Goal: Information Seeking & Learning: Obtain resource

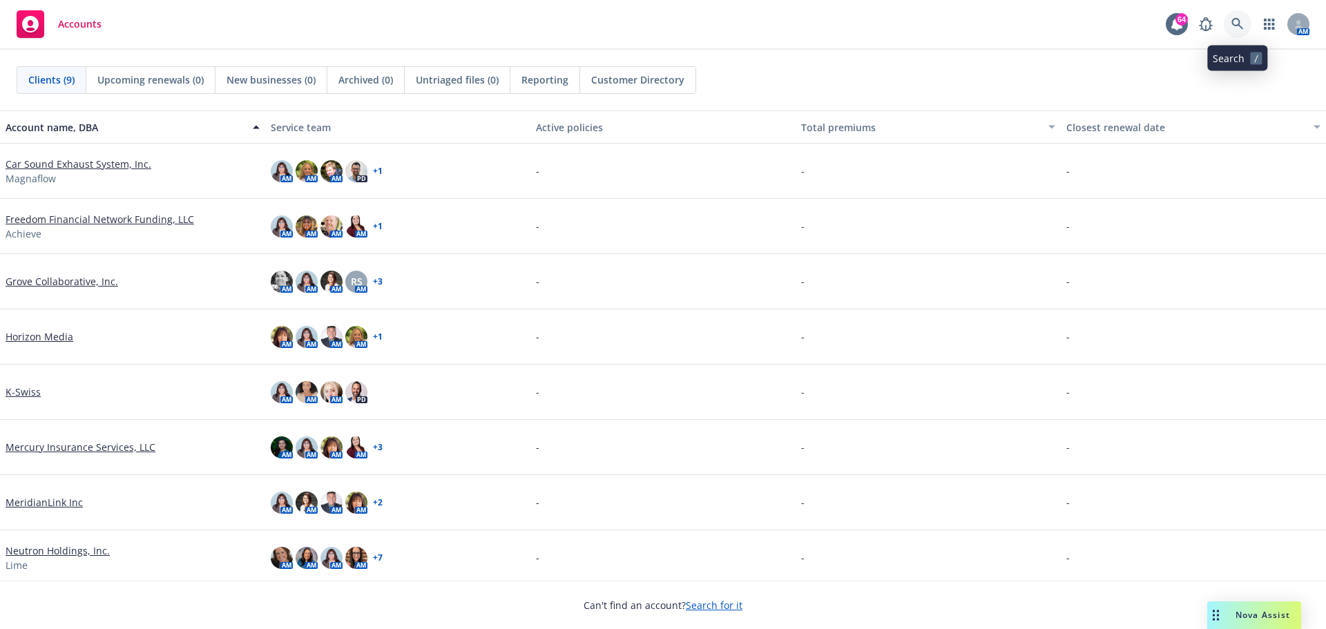
click at [1241, 26] on icon at bounding box center [1238, 24] width 12 height 12
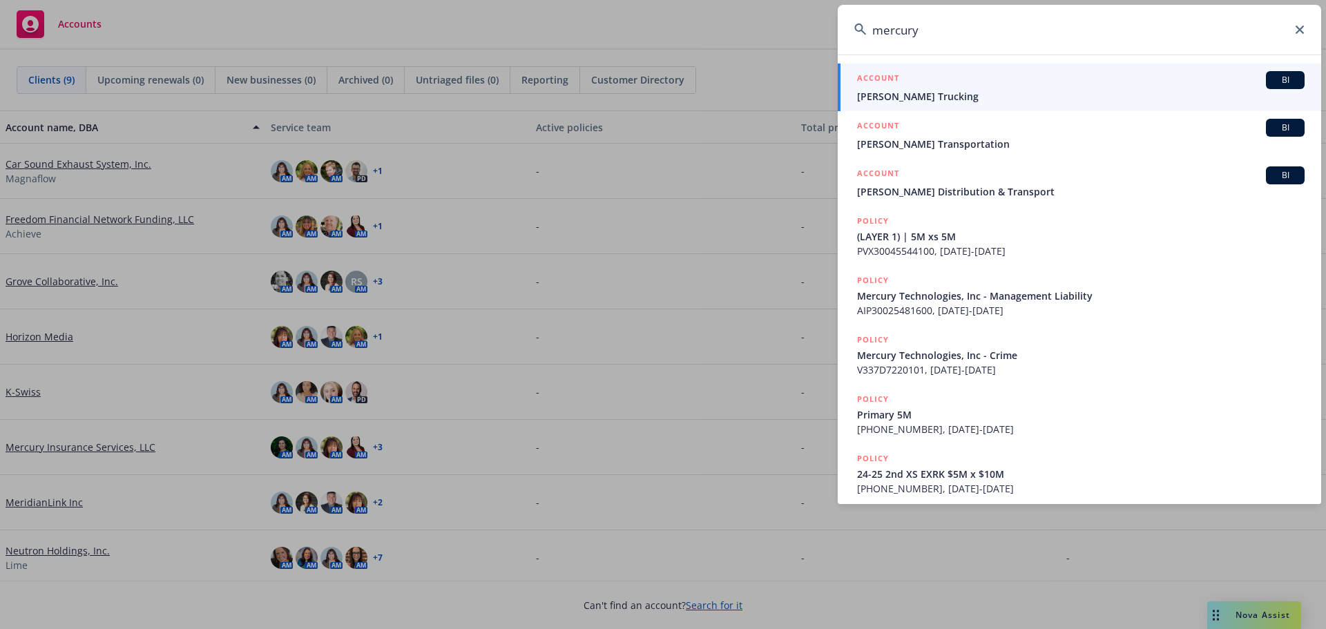
type input "mercury"
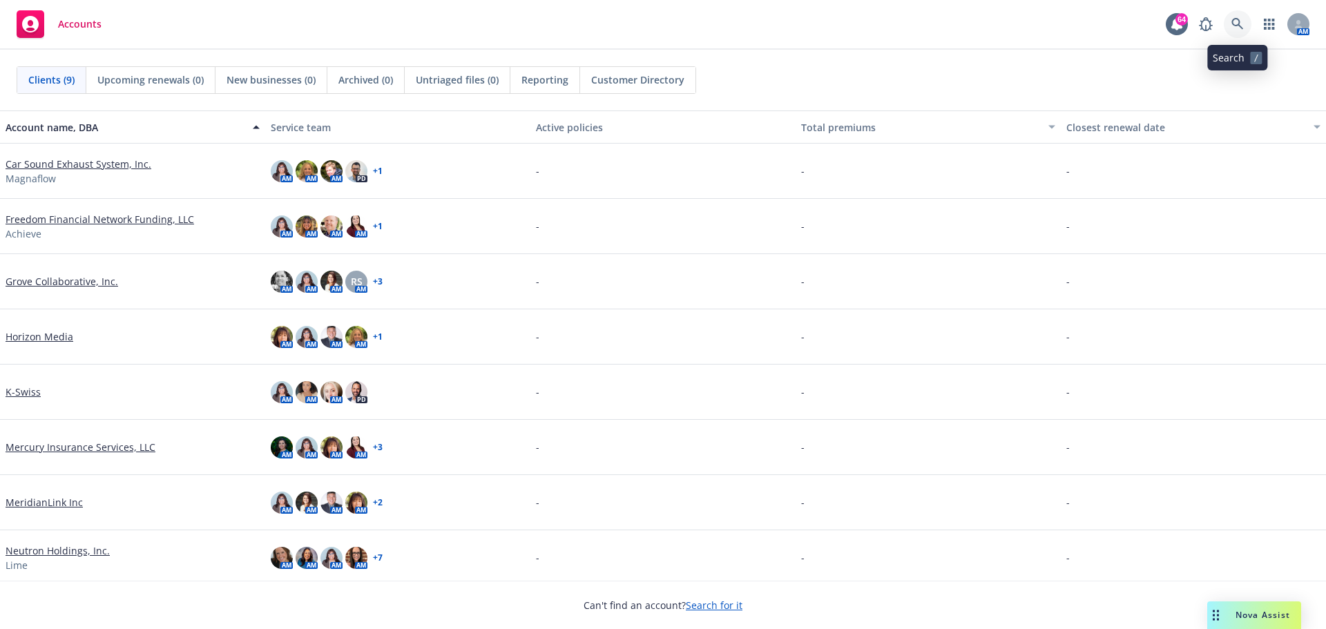
click at [1239, 23] on icon at bounding box center [1238, 24] width 12 height 12
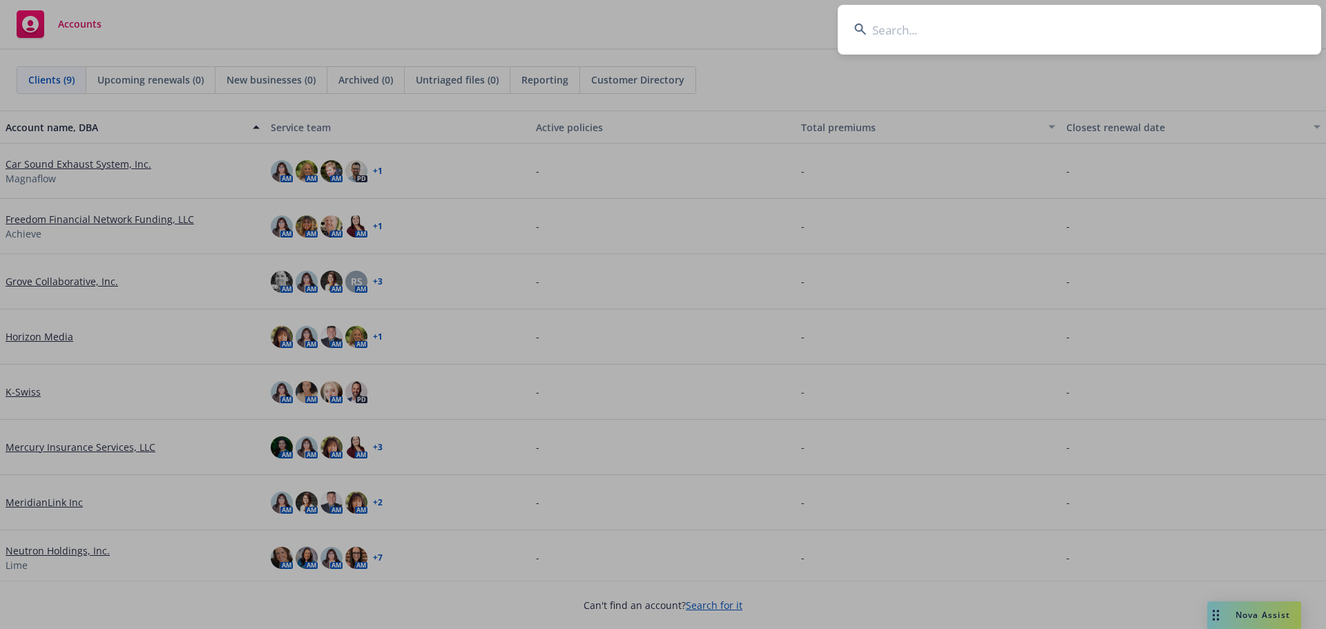
click at [1239, 23] on input at bounding box center [1080, 30] width 484 height 50
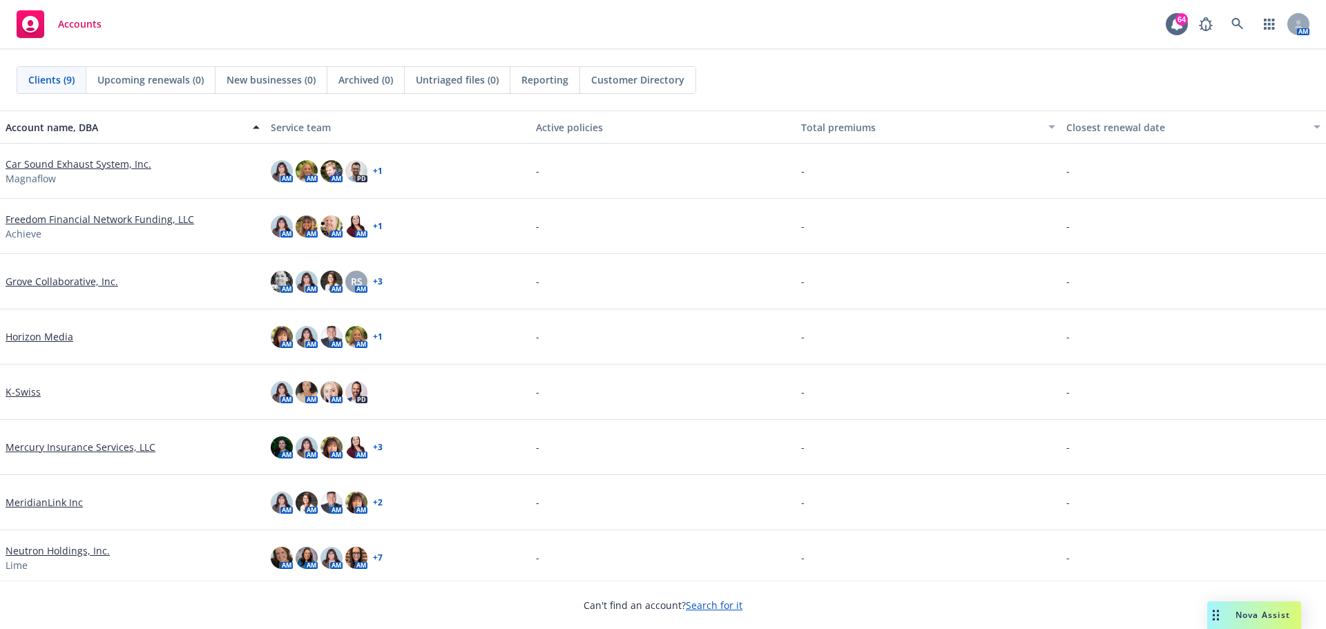
scroll to position [60, 0]
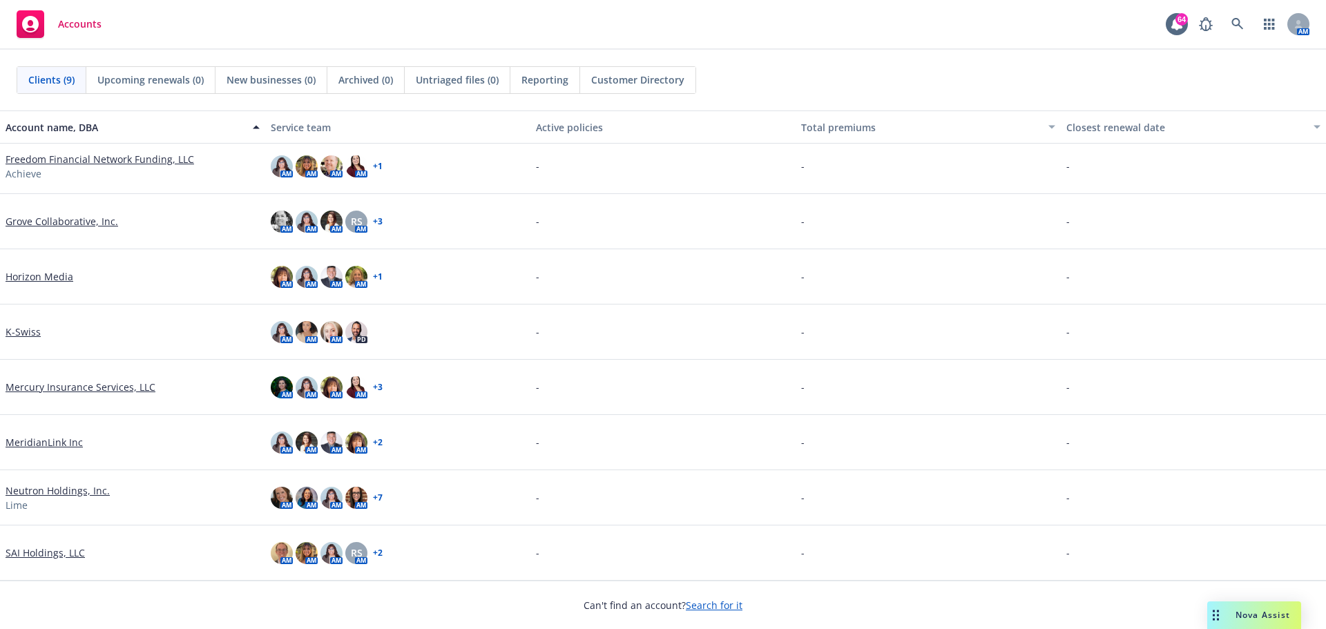
click at [53, 385] on link "Mercury Insurance Services, LLC" at bounding box center [81, 387] width 150 height 15
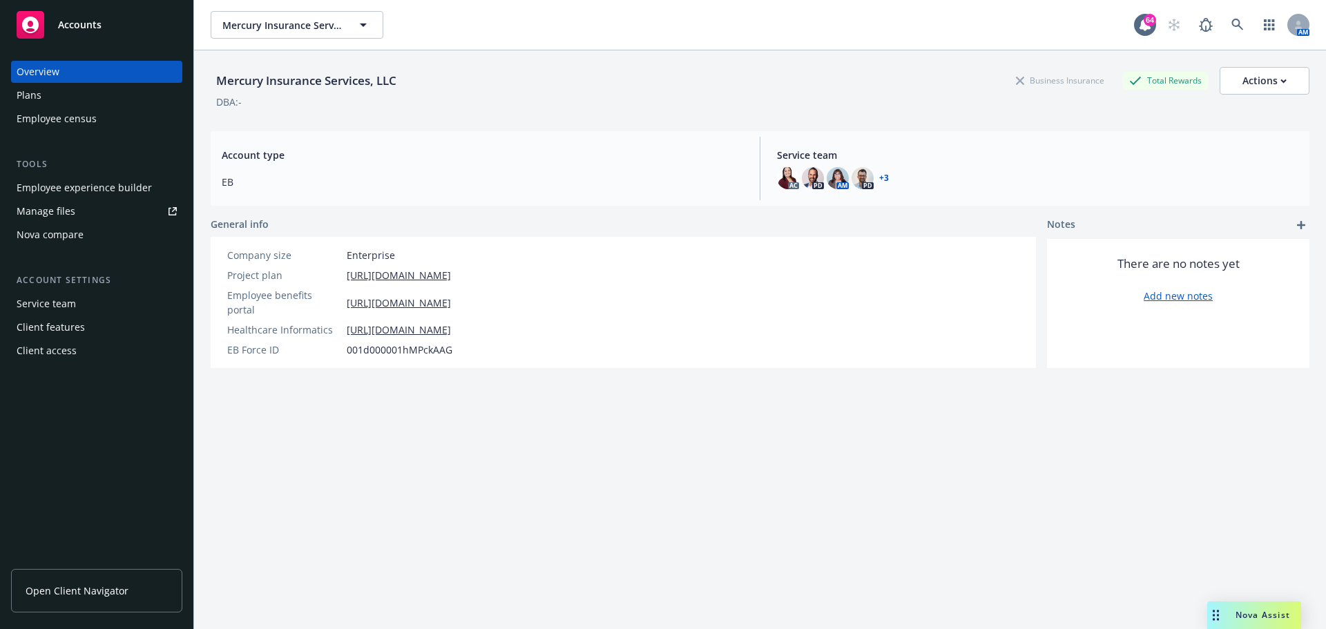
click at [28, 343] on div "Client access" at bounding box center [47, 351] width 60 height 22
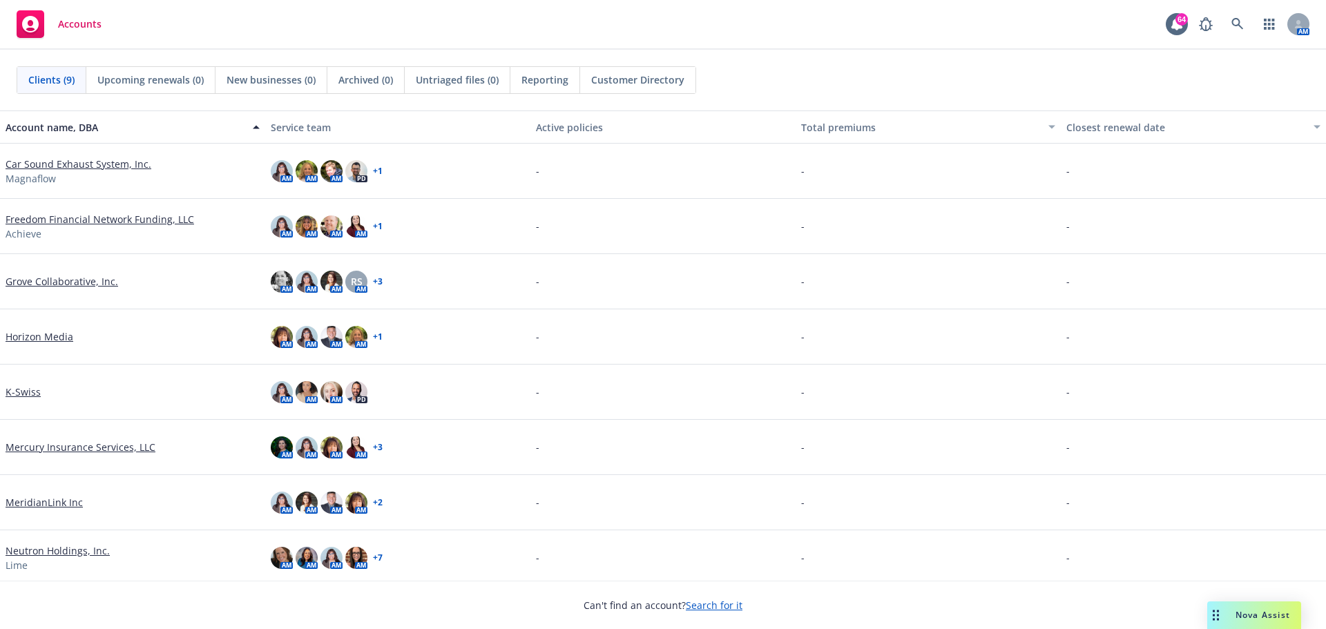
click at [1236, 608] on div "Nova Assist" at bounding box center [1255, 616] width 94 height 28
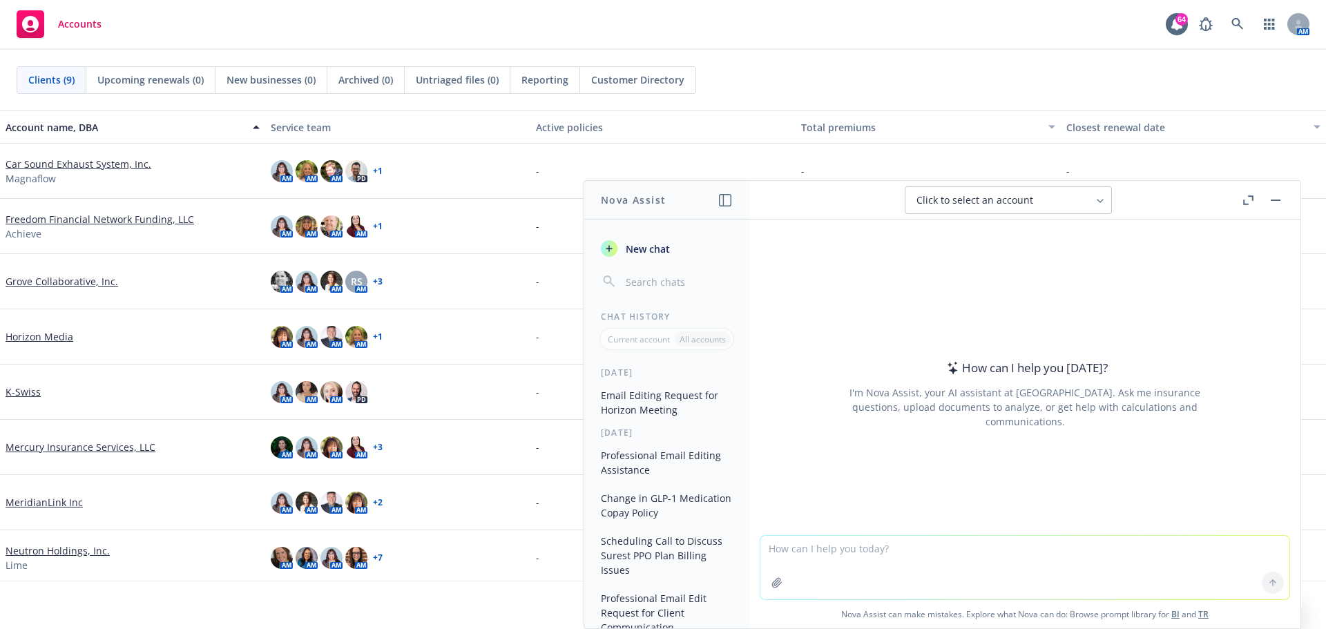
click at [811, 561] on textarea at bounding box center [1025, 568] width 529 height 64
type textarea "e"
click at [1262, 582] on button at bounding box center [1273, 583] width 22 height 22
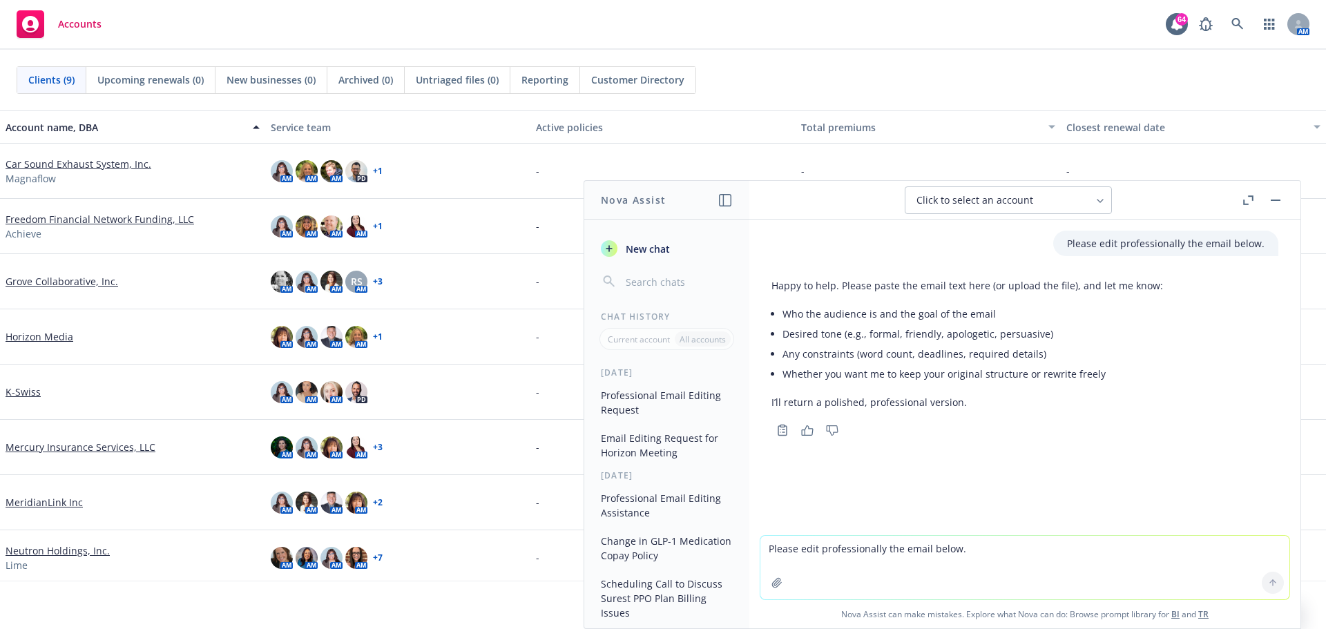
click at [888, 550] on textarea "Please edit professionally the email below." at bounding box center [1025, 568] width 529 height 64
paste textarea "As a follow-up to our last team meeting, we would like to request a meeting to …"
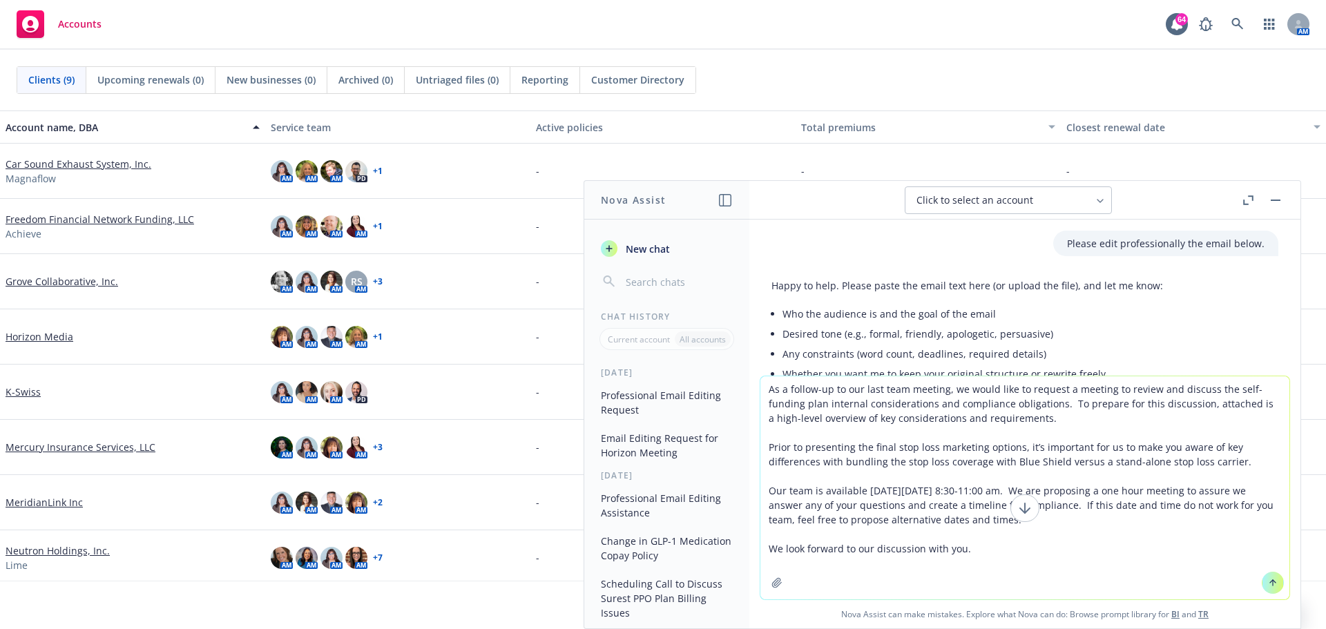
type textarea "As a follow-up to our last team meeting, we would like to request a meeting to …"
click at [1268, 586] on icon at bounding box center [1273, 583] width 10 height 10
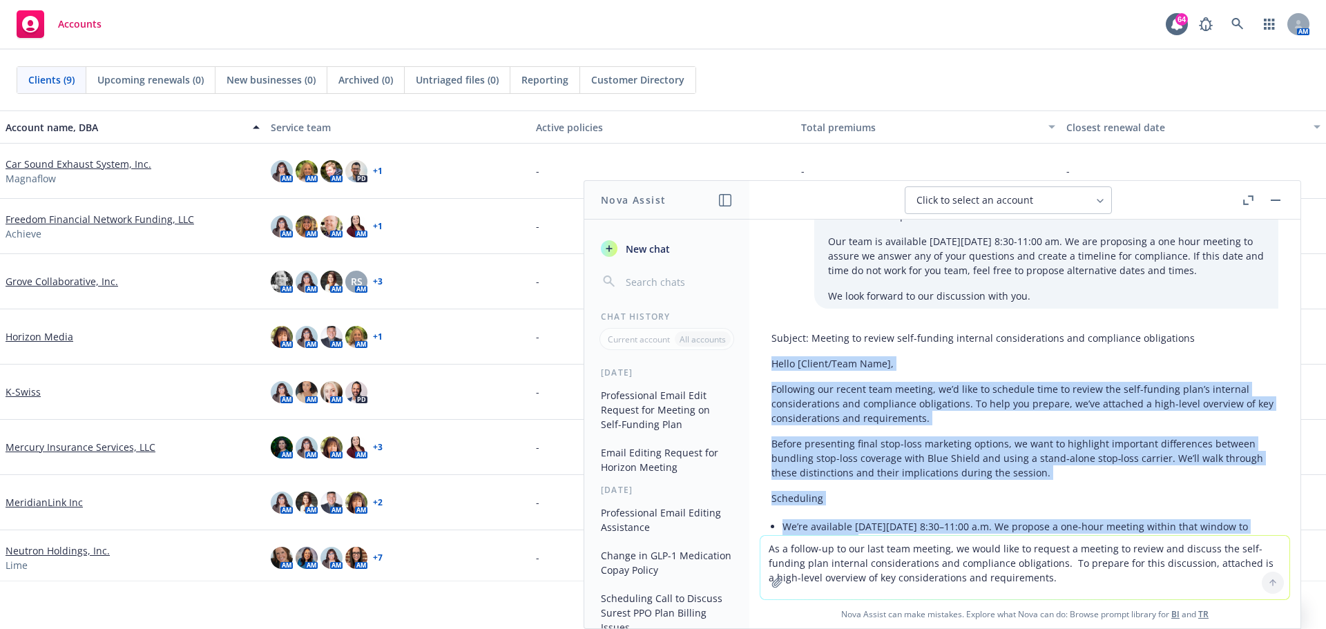
scroll to position [502, 0]
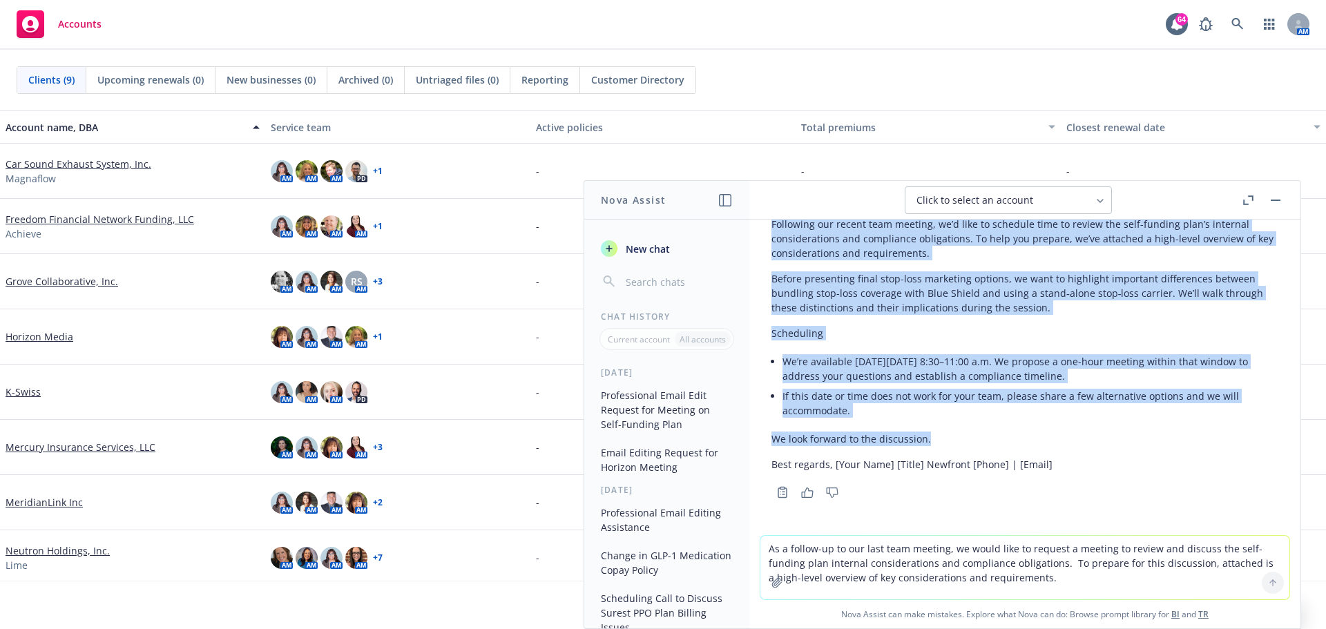
drag, startPoint x: 772, startPoint y: 366, endPoint x: 1024, endPoint y: 451, distance: 266.1
click at [1024, 451] on div "Subject: Meeting to review self-funding internal considerations and compliance …" at bounding box center [1025, 318] width 507 height 317
copy div "Hello [Client/Team Name], Following our recent team meeting, we’d like to sched…"
click at [723, 202] on icon "button" at bounding box center [725, 200] width 12 height 12
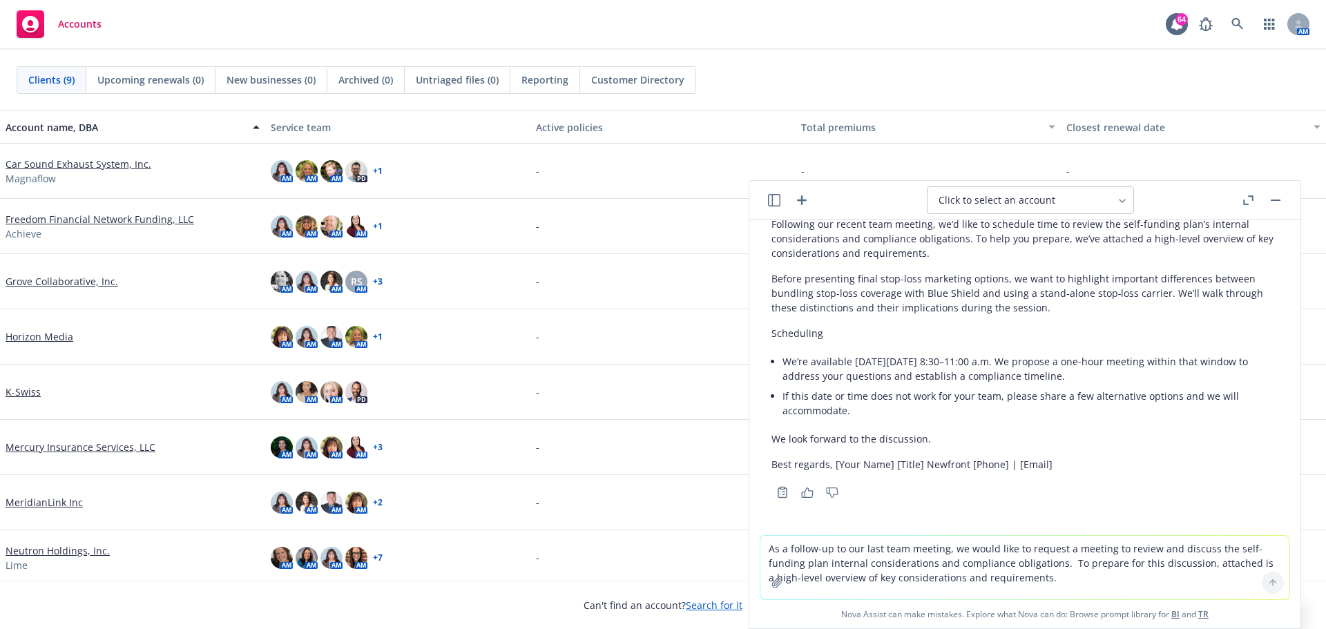
click at [855, 557] on textarea "As a follow-up to our last team meeting, we would like to request a meeting to …" at bounding box center [1025, 568] width 529 height 64
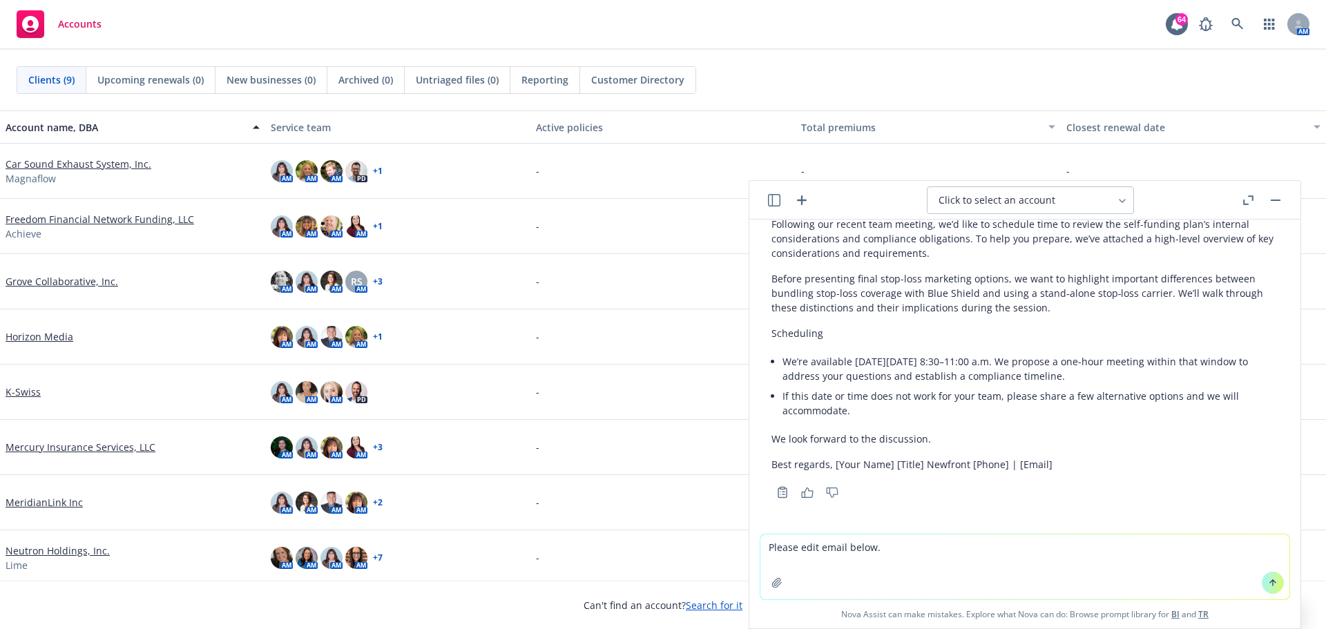
type textarea "Please edit email below."
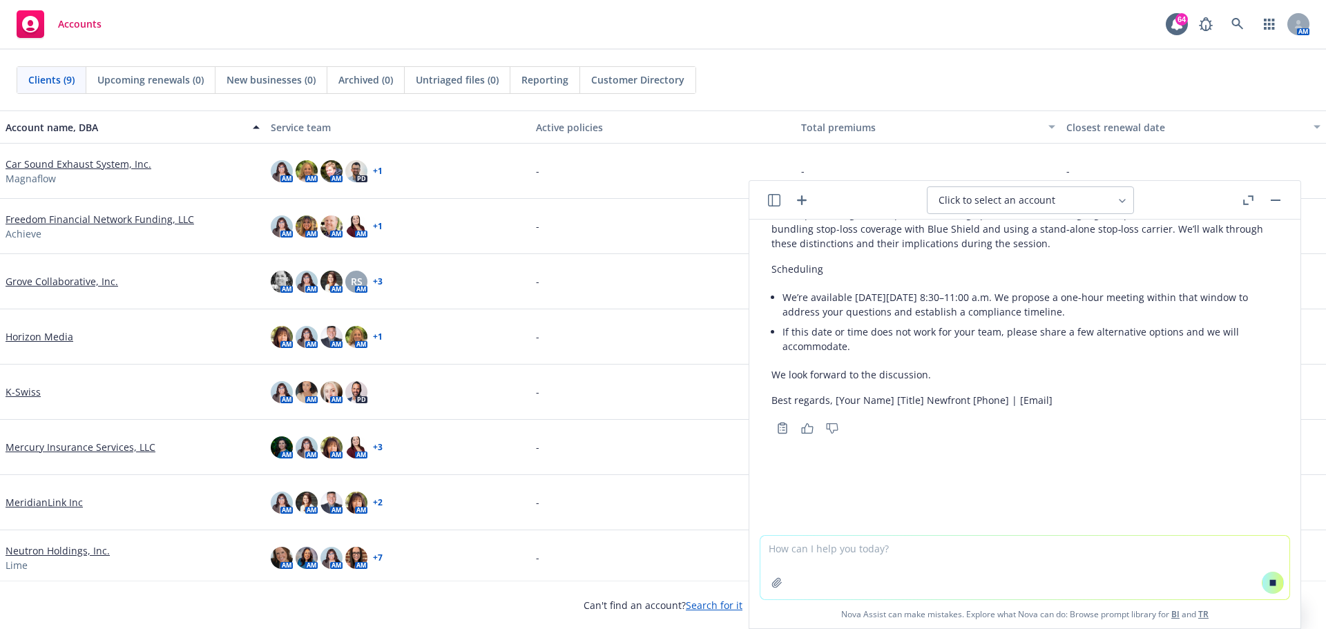
scroll to position [533, 0]
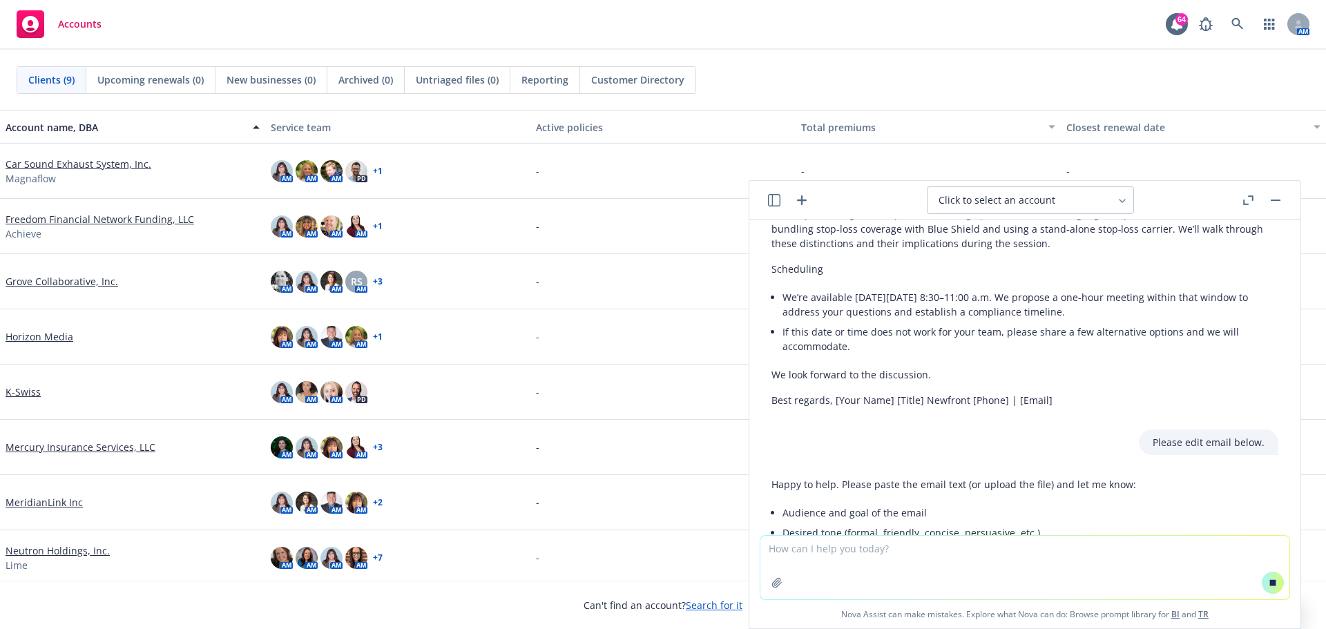
click at [816, 551] on textarea at bounding box center [1025, 568] width 529 height 64
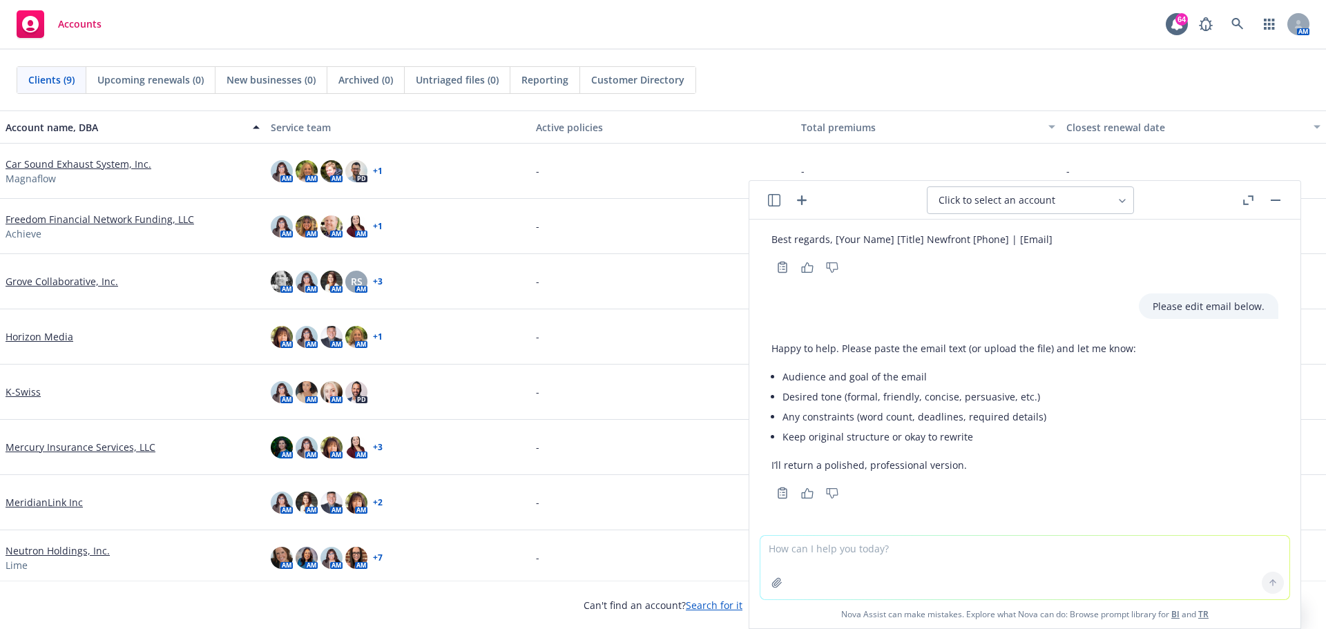
scroll to position [728, 0]
paste textarea "The only issue I can think of that cause concern was their request for Newfront…"
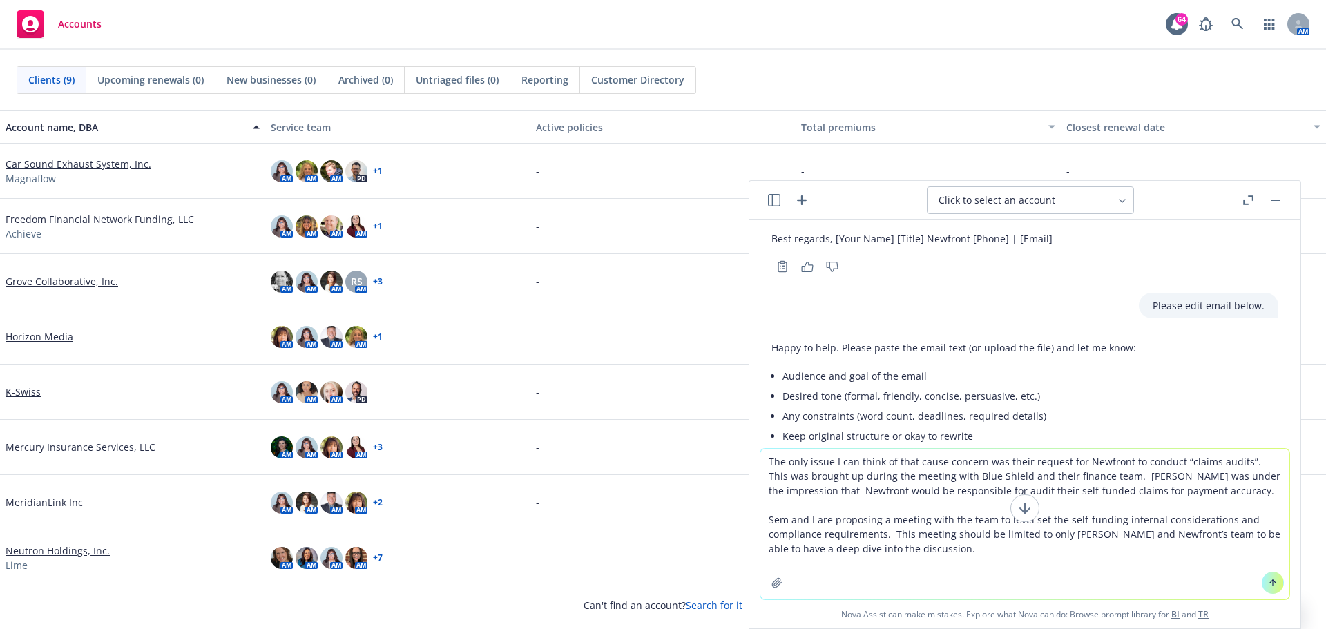
type textarea "The only issue I can think of that cause concern was their request for Newfront…"
click at [1273, 584] on button at bounding box center [1273, 583] width 22 height 22
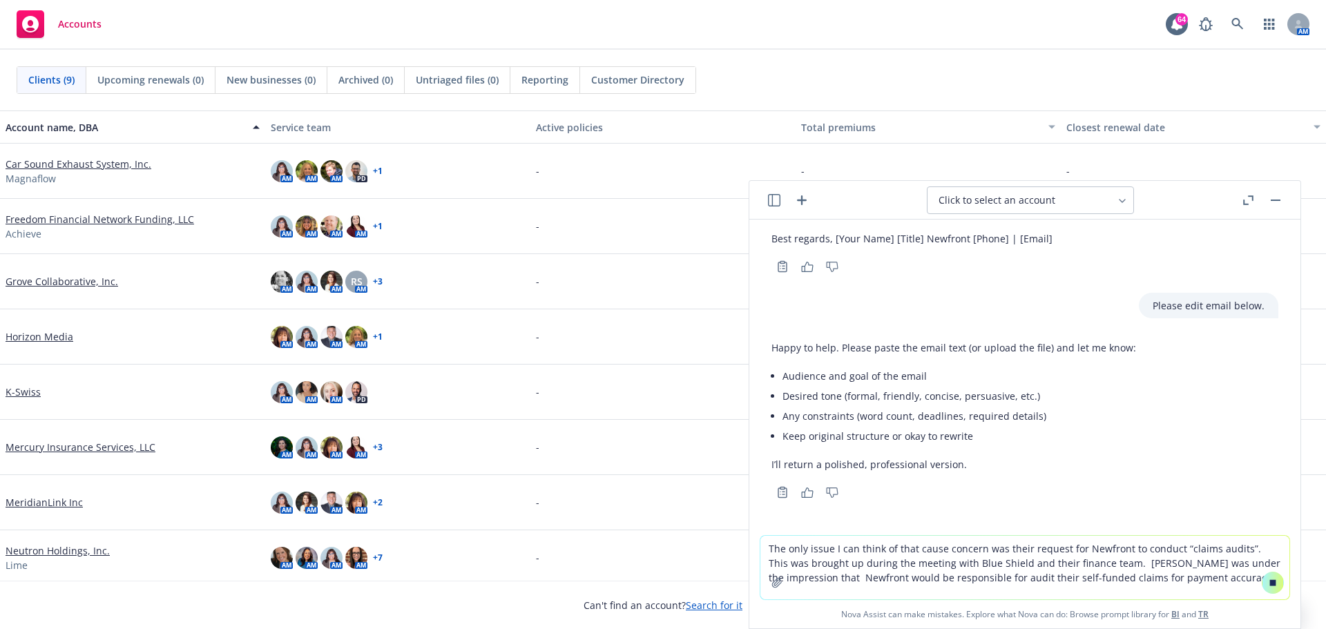
scroll to position [832, 0]
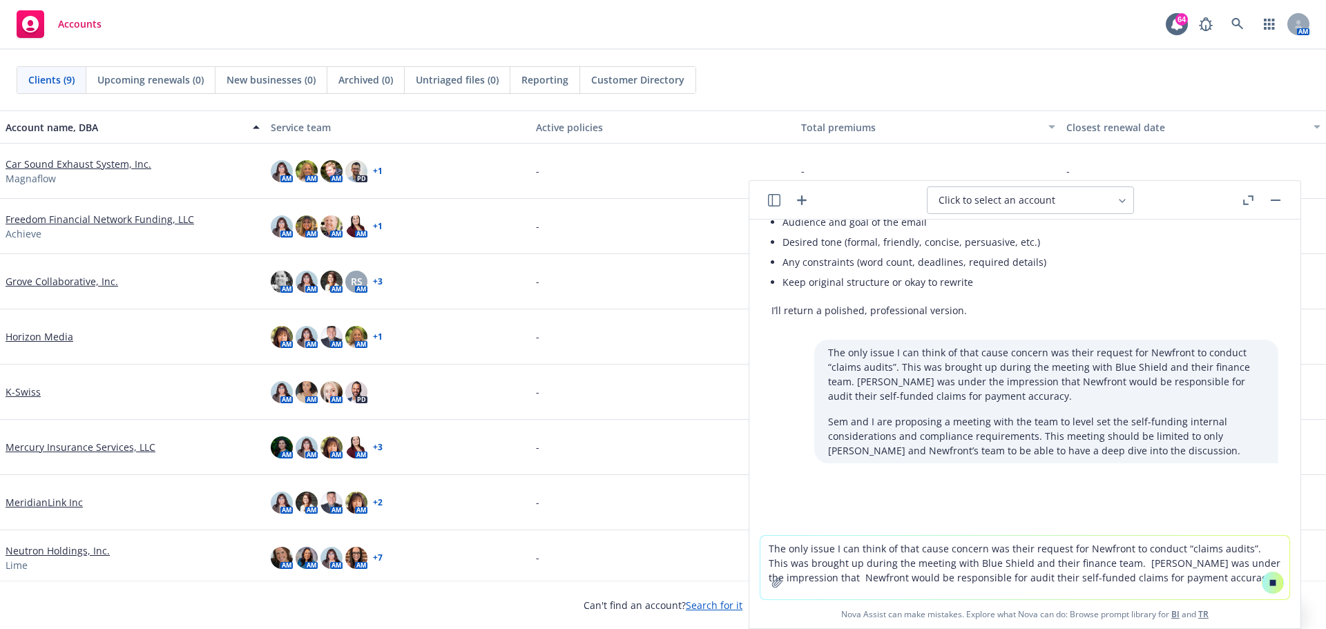
click at [1271, 586] on icon at bounding box center [1273, 583] width 10 height 10
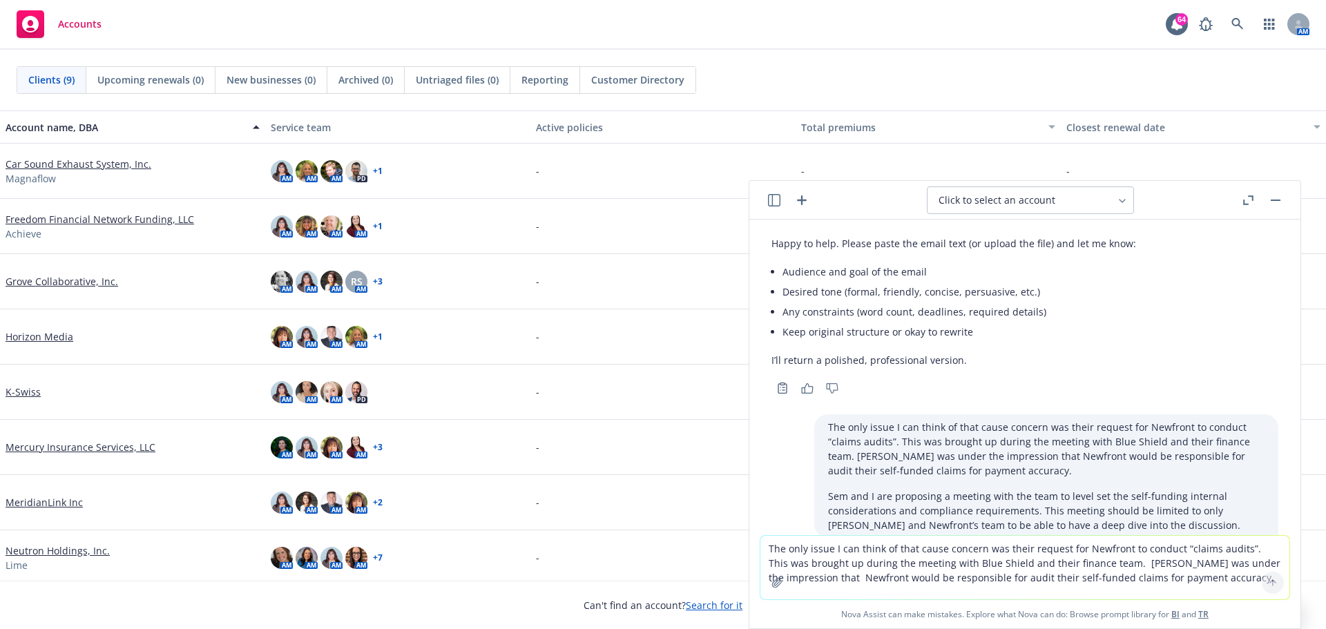
scroll to position [932, 0]
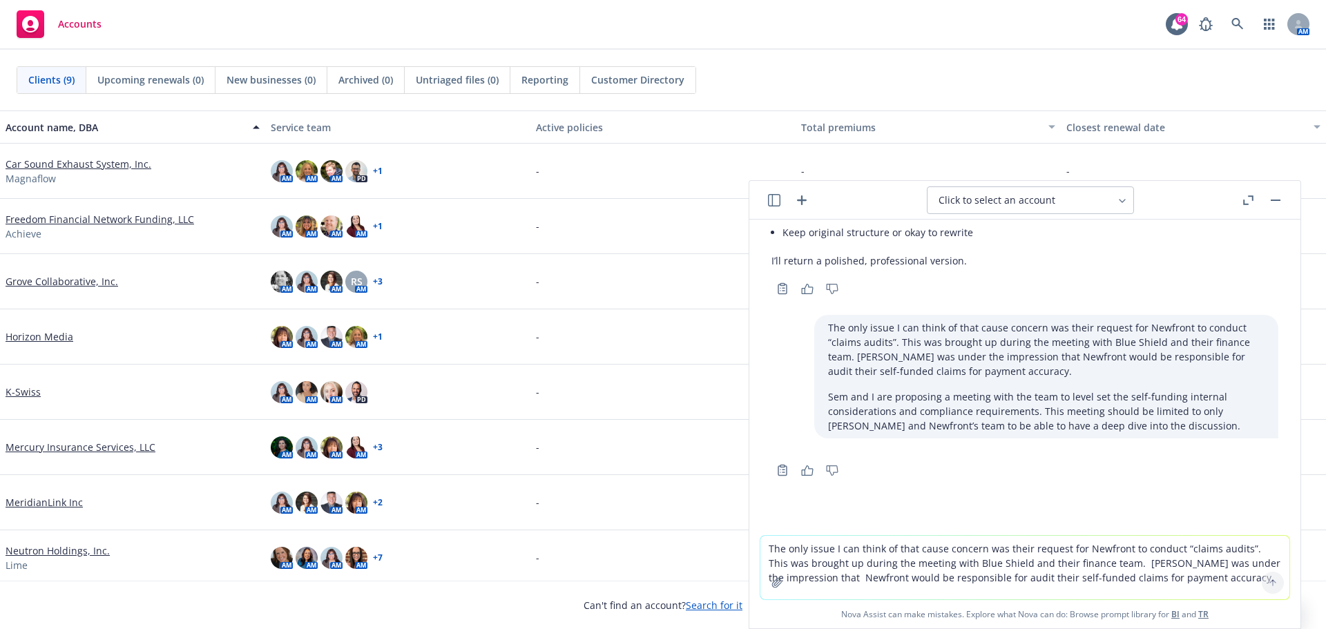
click at [774, 192] on button "button" at bounding box center [774, 200] width 17 height 17
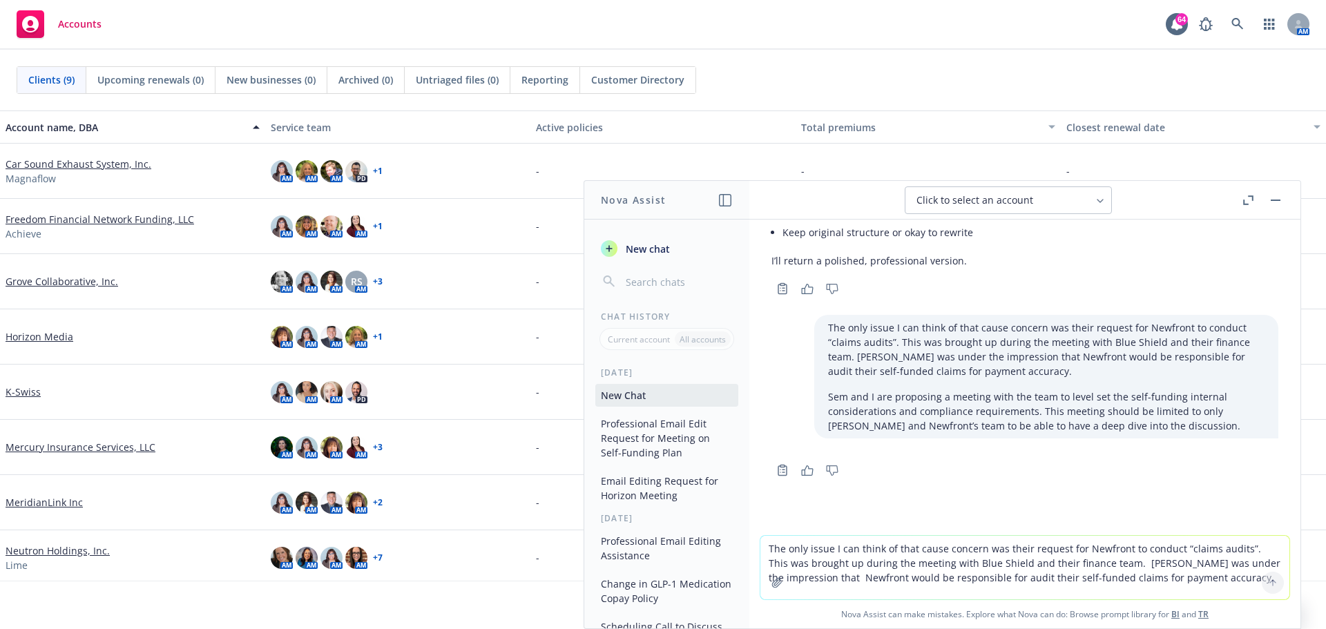
click at [633, 247] on span "New chat" at bounding box center [646, 249] width 47 height 15
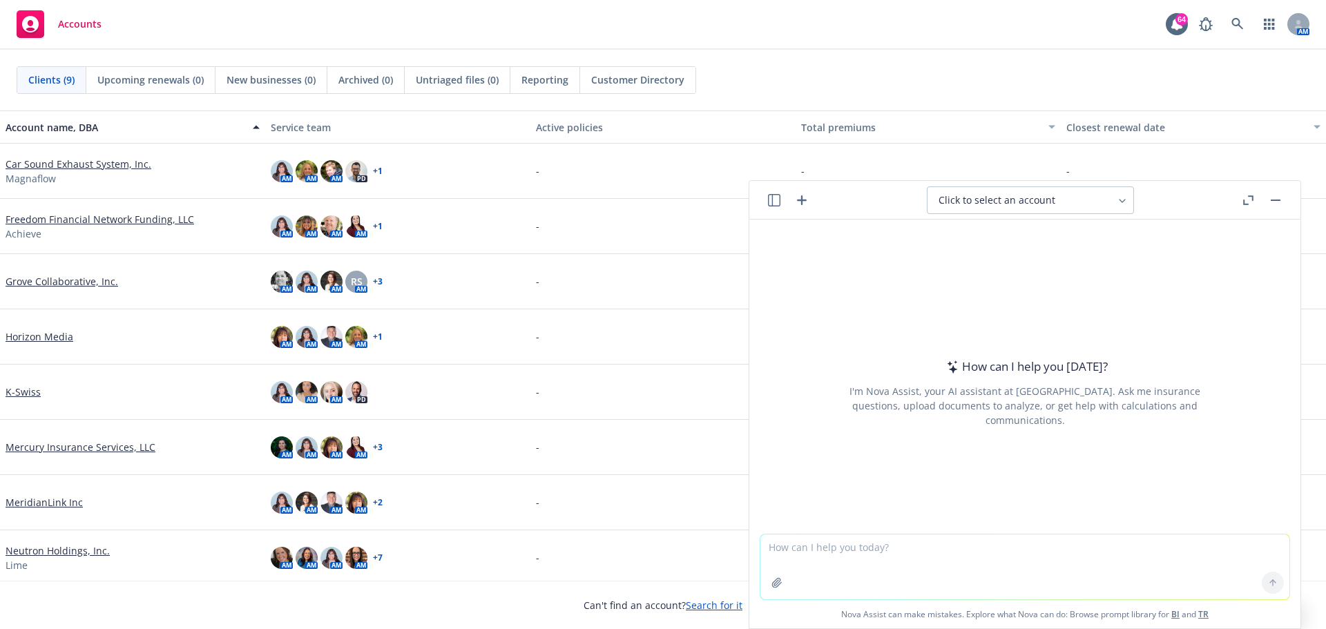
click at [856, 557] on textarea at bounding box center [1025, 567] width 529 height 65
type textarea "please edit email below"
click at [1262, 586] on button at bounding box center [1273, 583] width 22 height 22
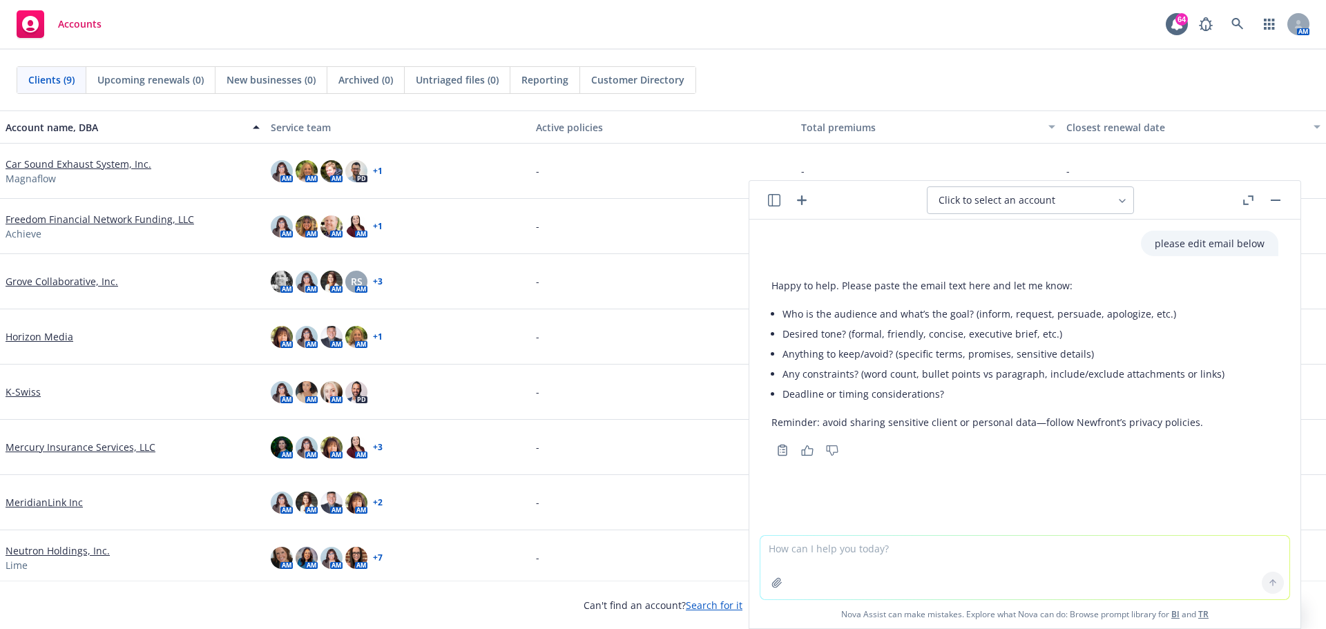
click at [810, 551] on textarea at bounding box center [1025, 568] width 529 height 64
paste textarea "The only issue I can think of that cause concern was their request for Newfront…"
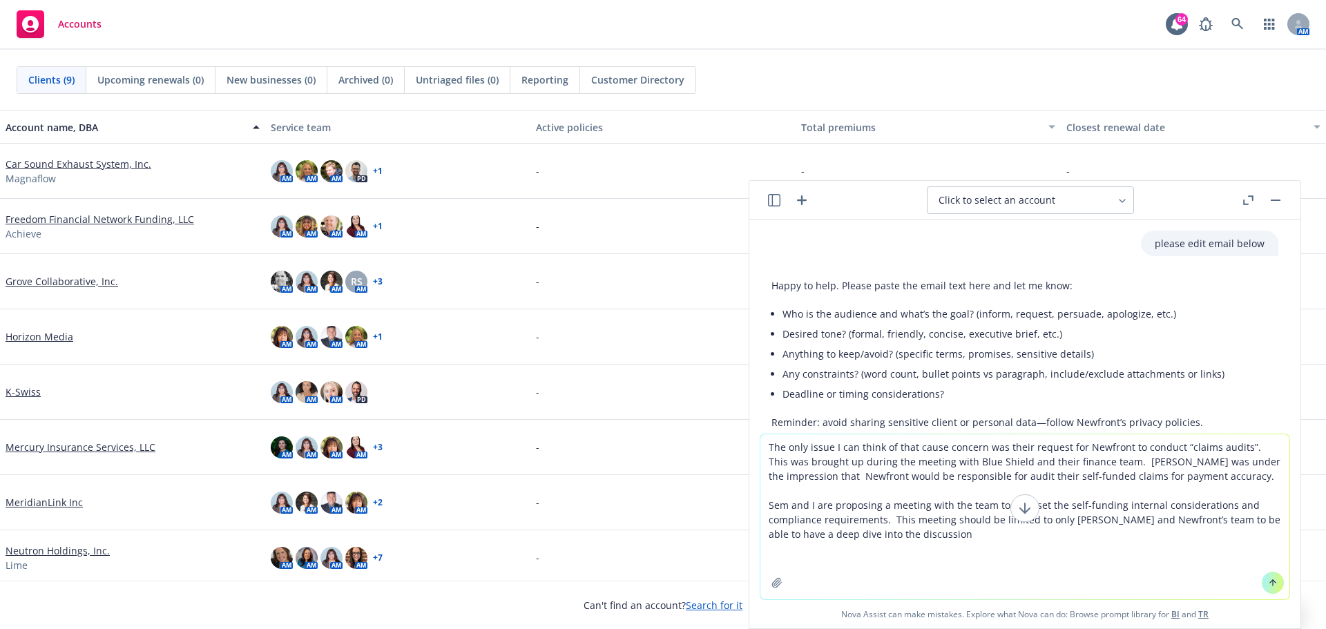
type textarea "The only issue I can think of that cause concern was their request for Newfront…"
click at [1268, 586] on icon at bounding box center [1273, 583] width 10 height 10
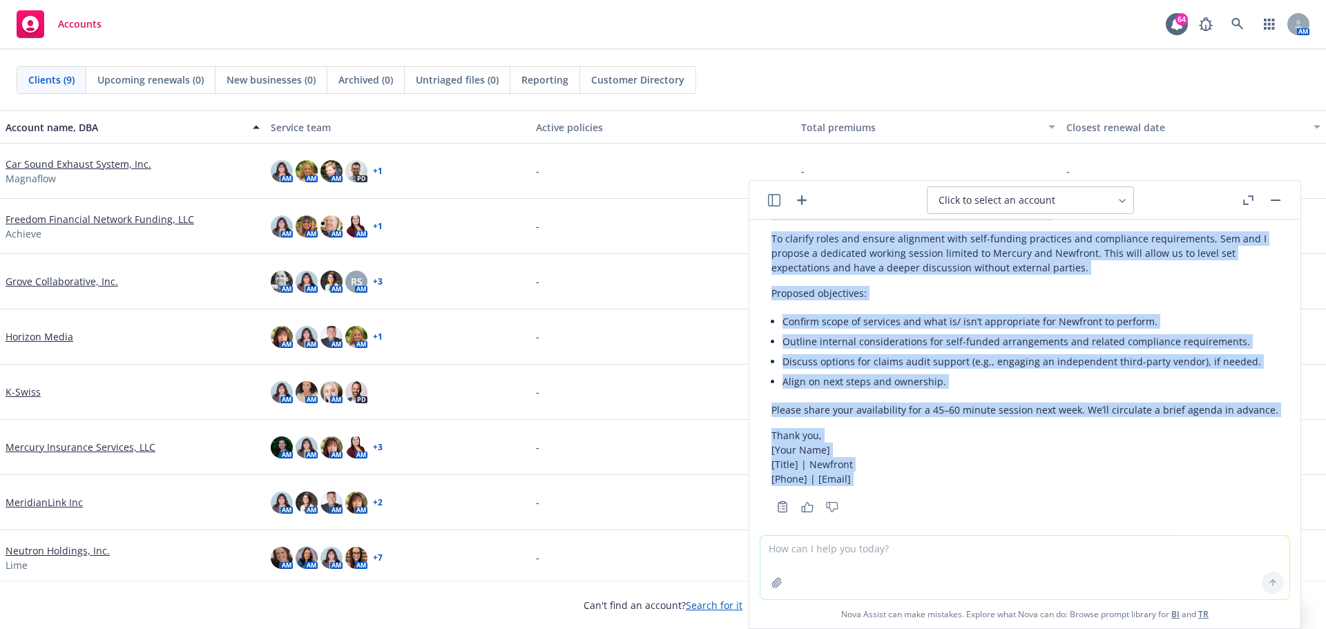
scroll to position [551, 0]
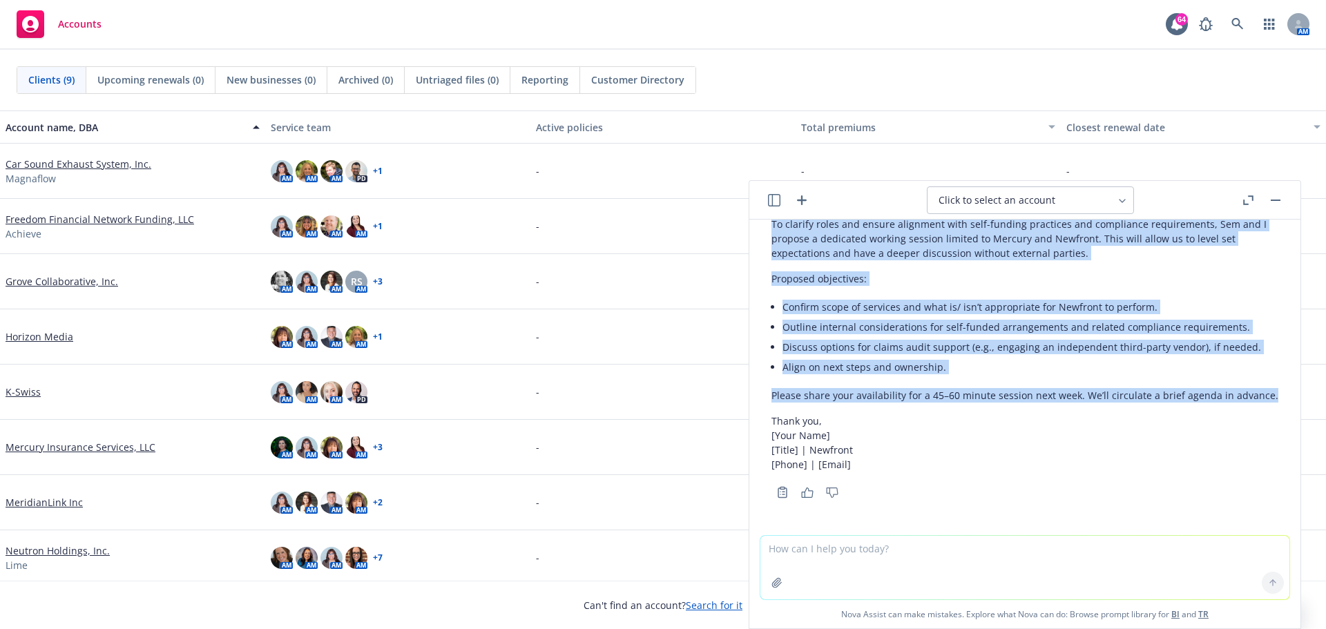
drag, startPoint x: 773, startPoint y: 322, endPoint x: 1214, endPoint y: 390, distance: 446.7
click at [1214, 390] on div "Here’s a polished version you can copy/paste. Subject: Clarification on “claims…" at bounding box center [1025, 278] width 507 height 397
copy div "During our recent meeting with Blue Shield and their finance team, the topic of…"
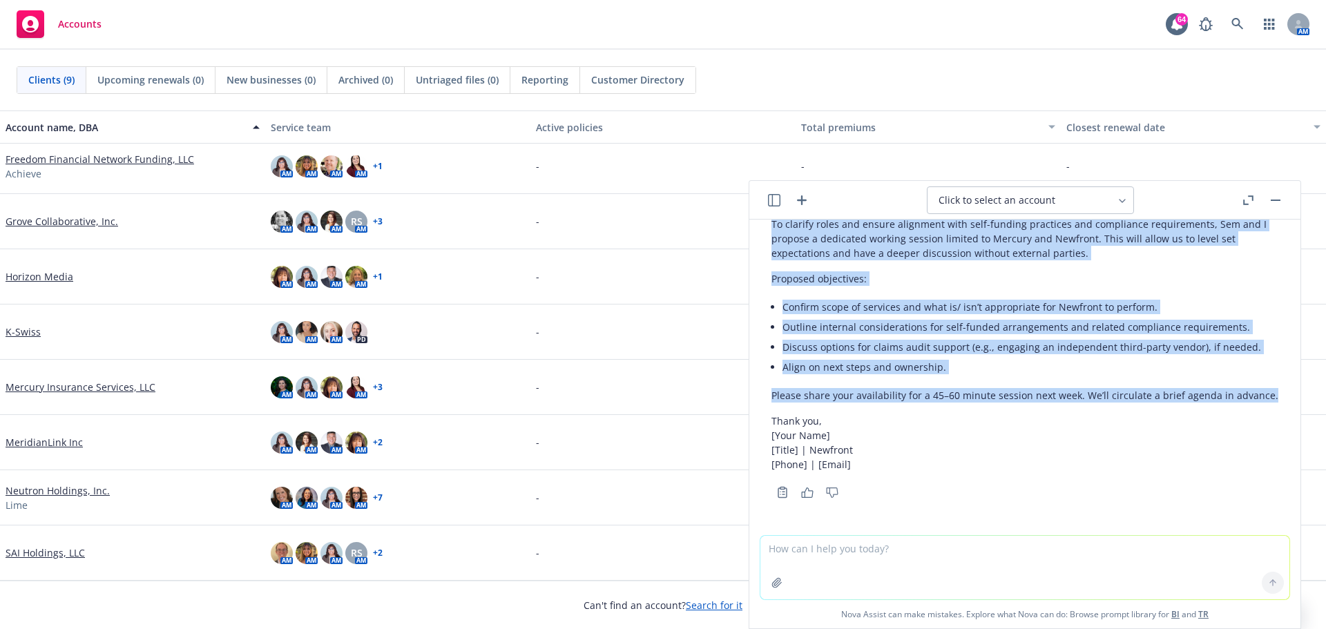
scroll to position [0, 0]
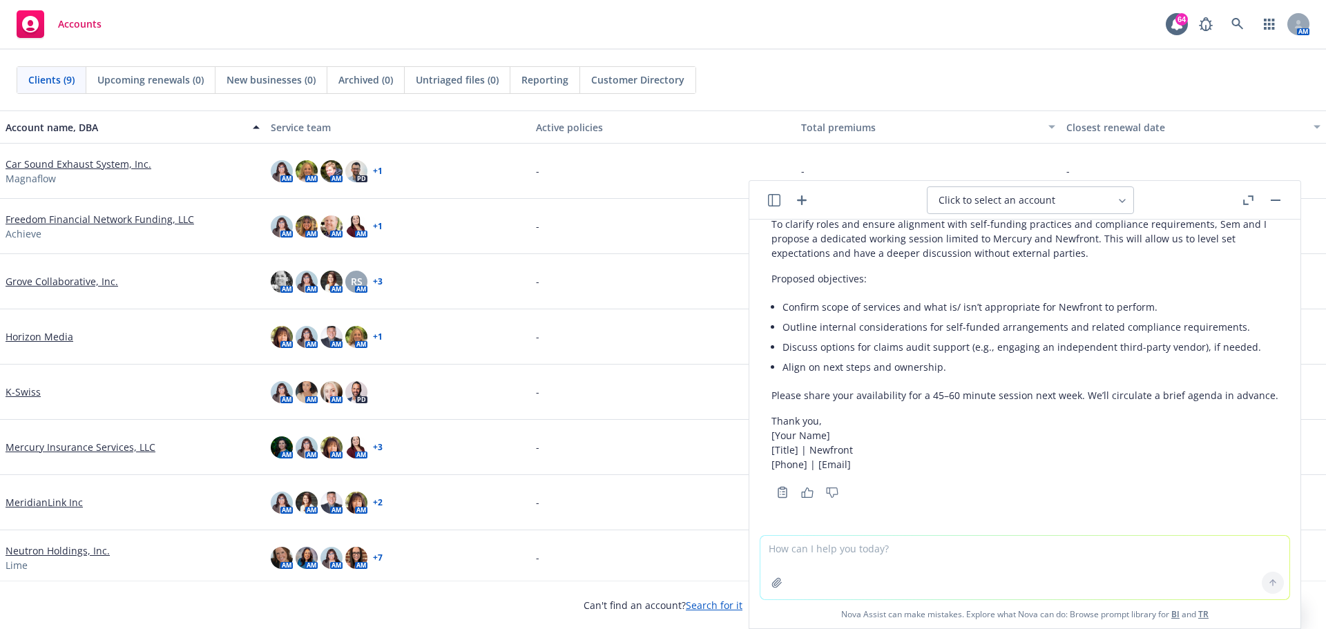
click at [910, 553] on textarea at bounding box center [1025, 568] width 529 height 64
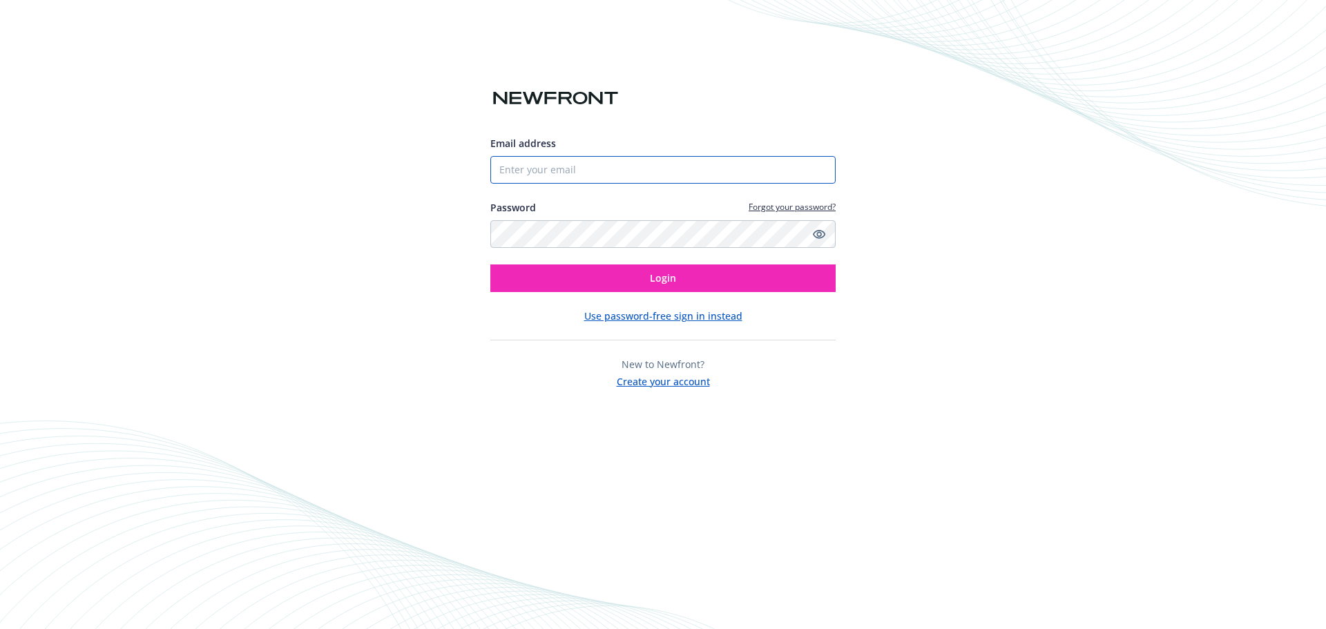
click at [533, 162] on input "Email address" at bounding box center [662, 170] width 345 height 28
type input "gaby.wright@newfront.com"
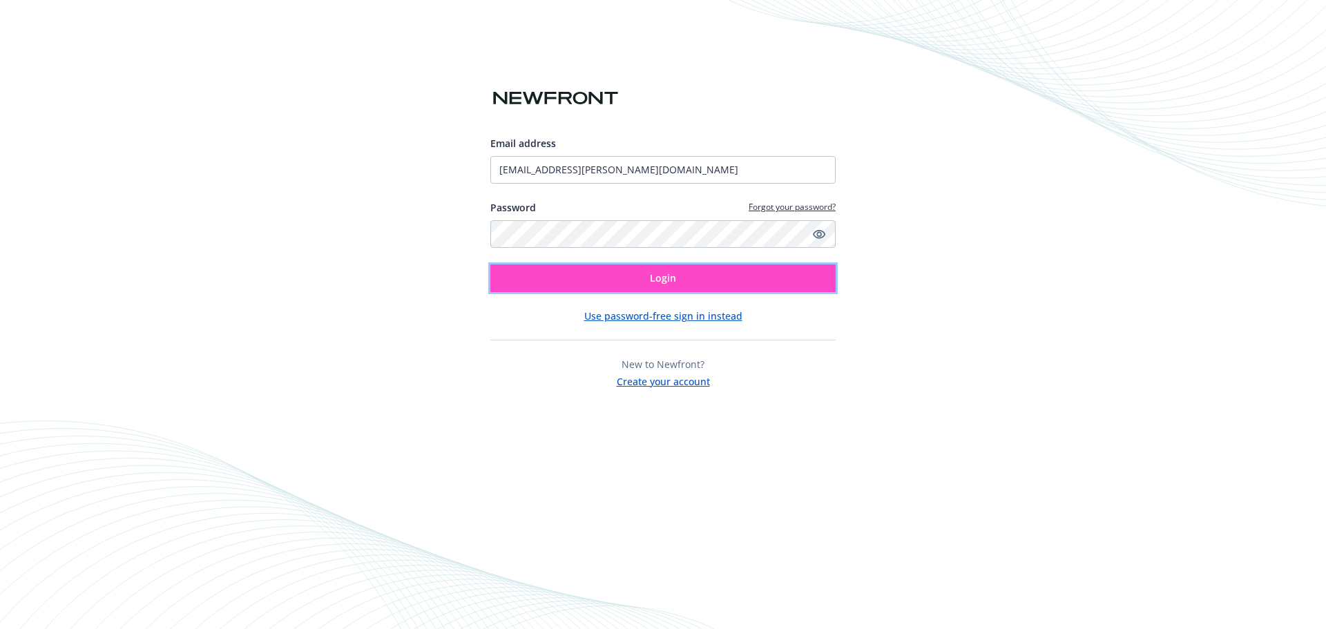
click at [653, 278] on span "Login" at bounding box center [663, 277] width 26 height 13
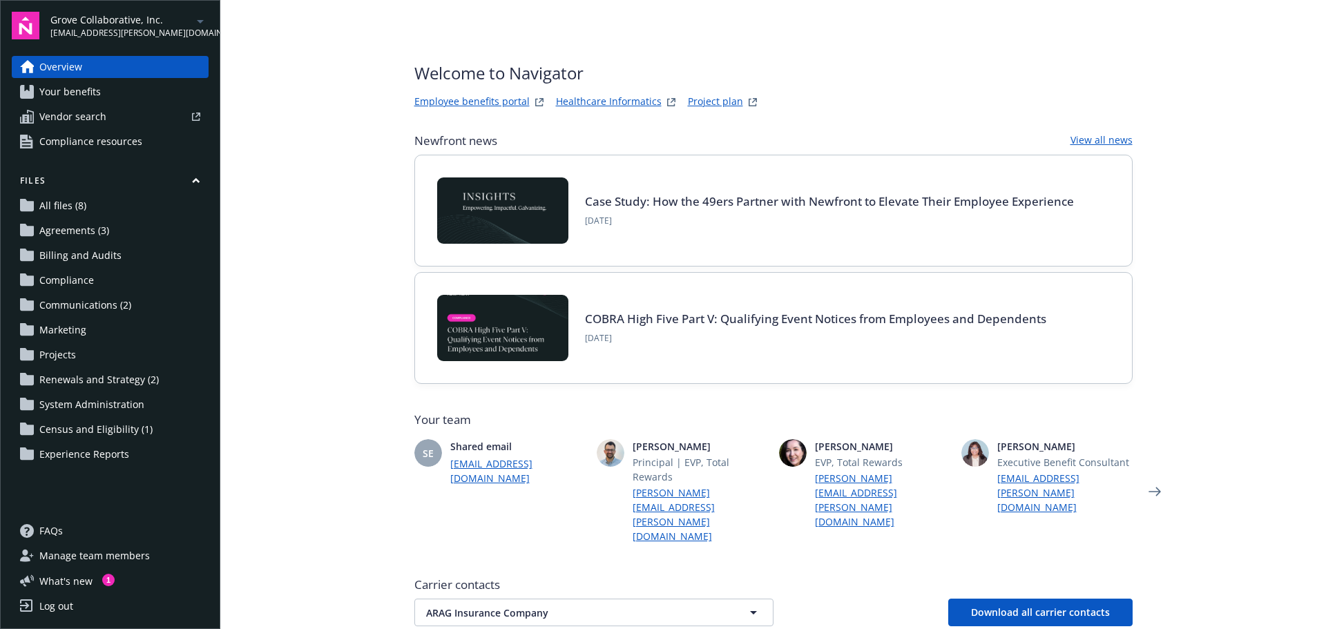
click at [439, 94] on link "Employee benefits portal" at bounding box center [471, 102] width 115 height 17
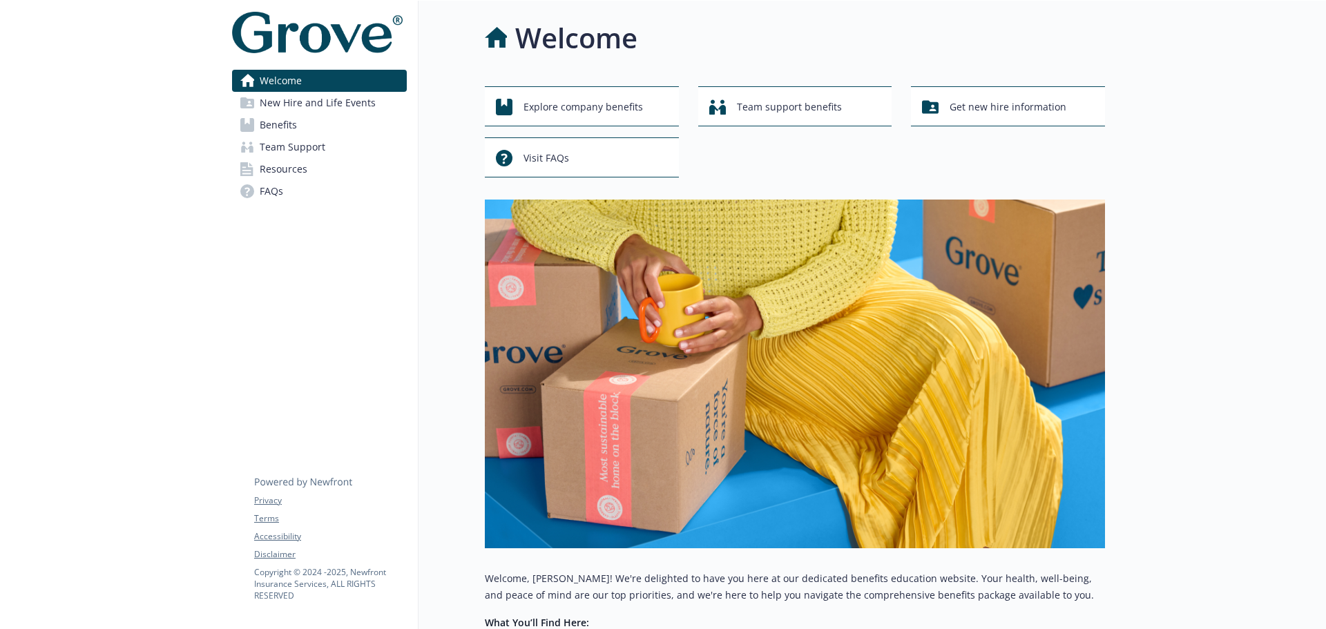
click at [285, 125] on span "Benefits" at bounding box center [278, 125] width 37 height 22
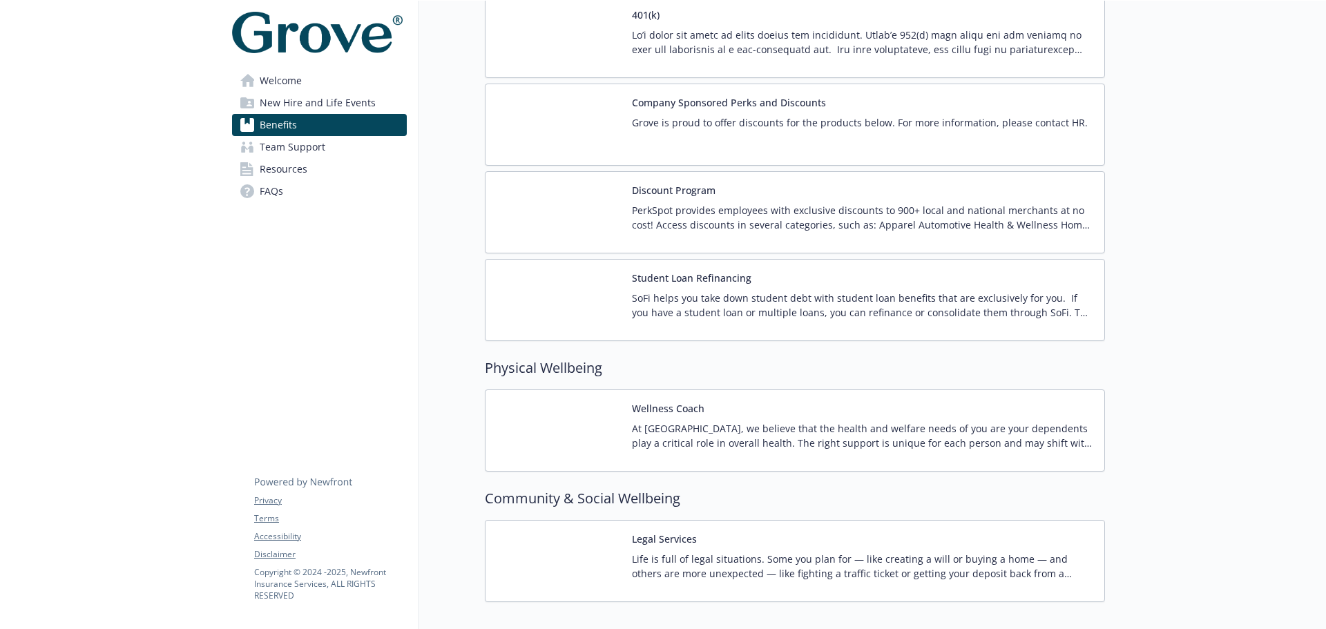
scroll to position [2119, 0]
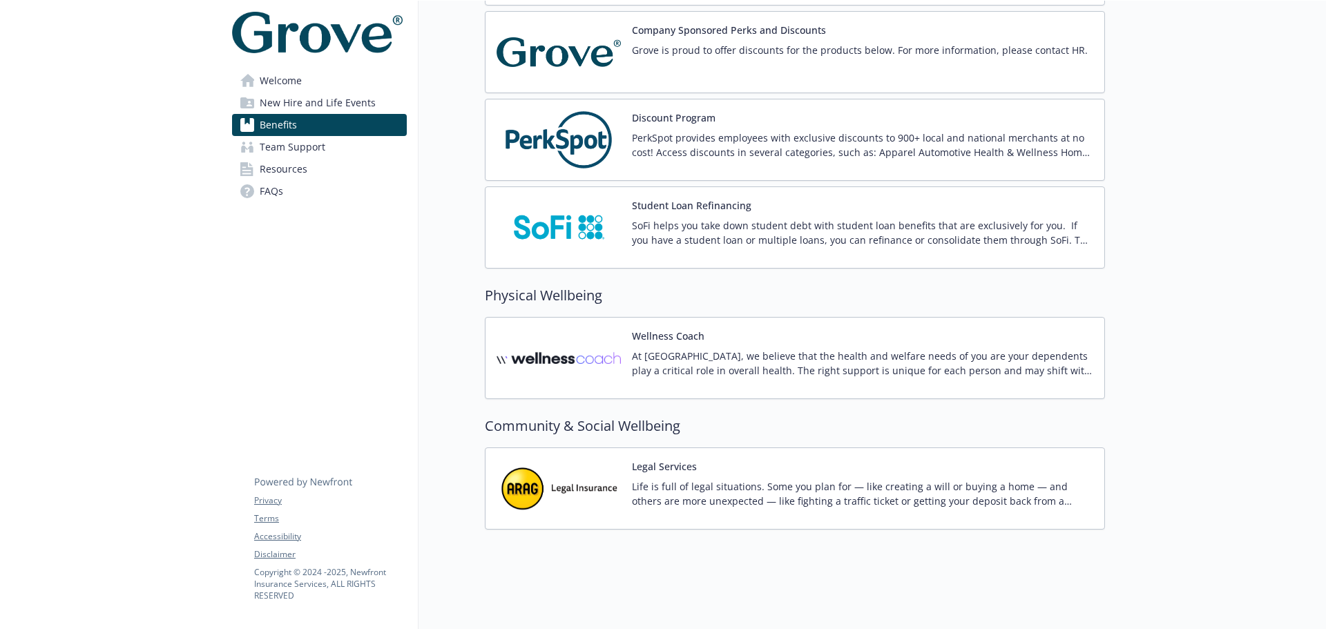
click at [720, 479] on p "Life is full of legal situations. Some you plan for — like creating a will or b…" at bounding box center [862, 493] width 461 height 29
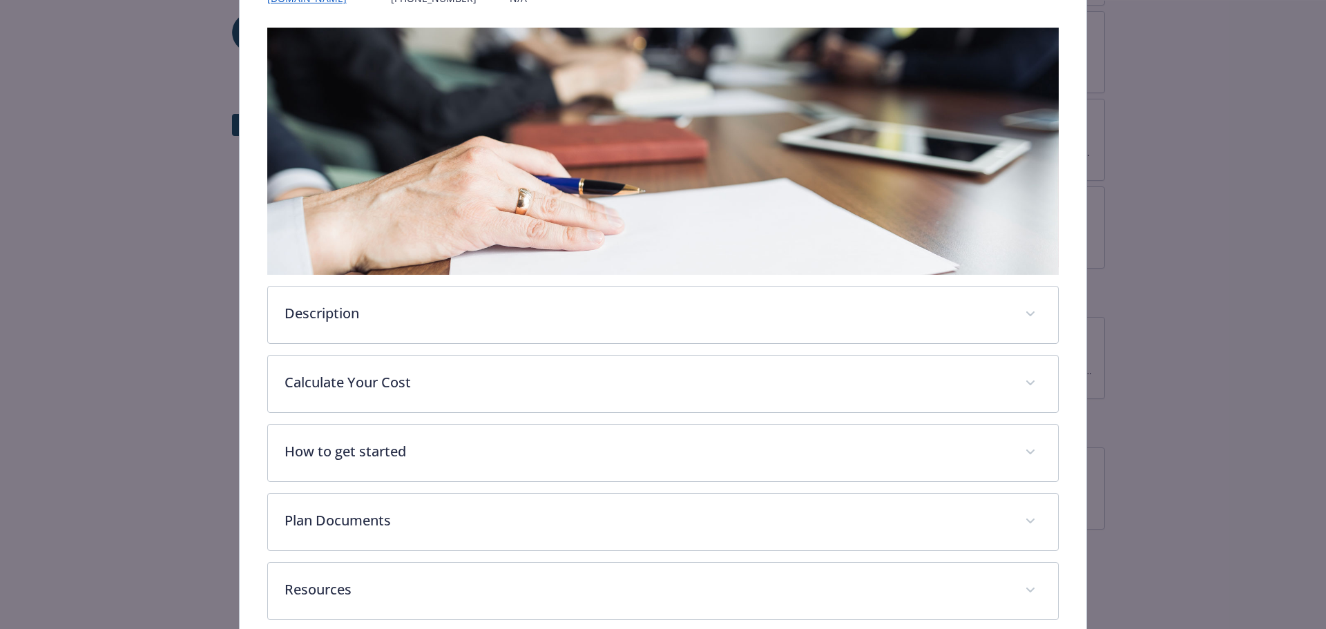
scroll to position [272, 0]
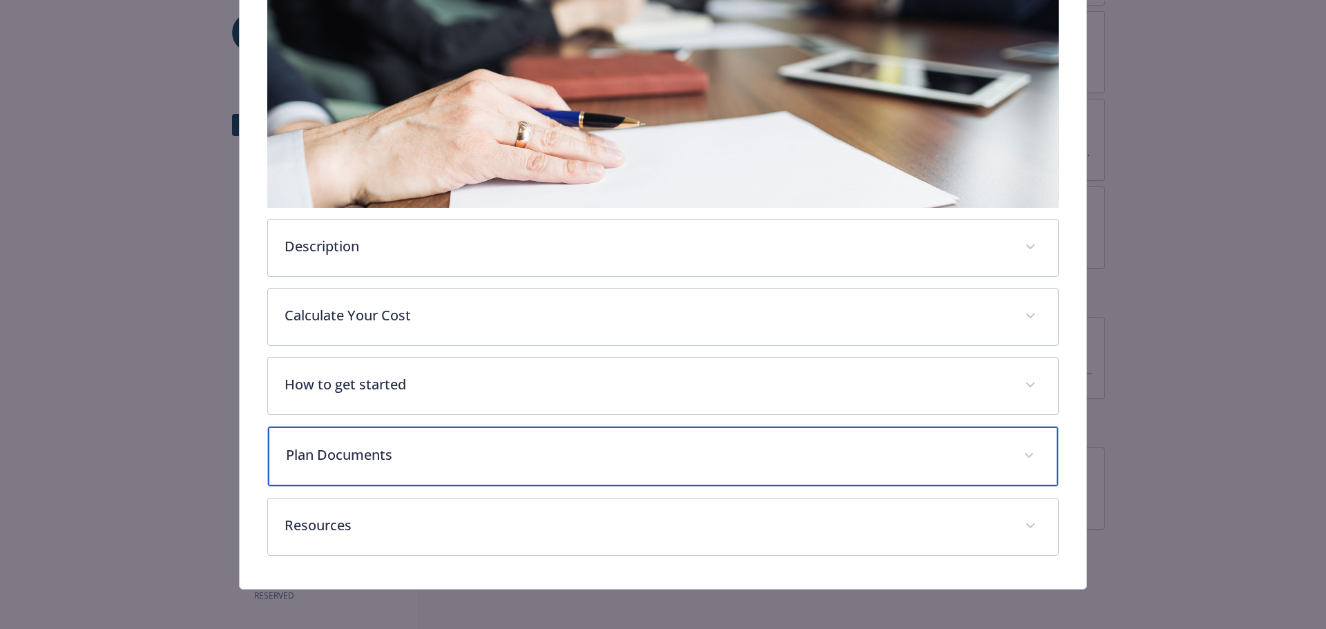
click at [1026, 449] on span "details for plan Community & Social Wellbeing - Legal Services - Legal Services" at bounding box center [1029, 456] width 22 height 22
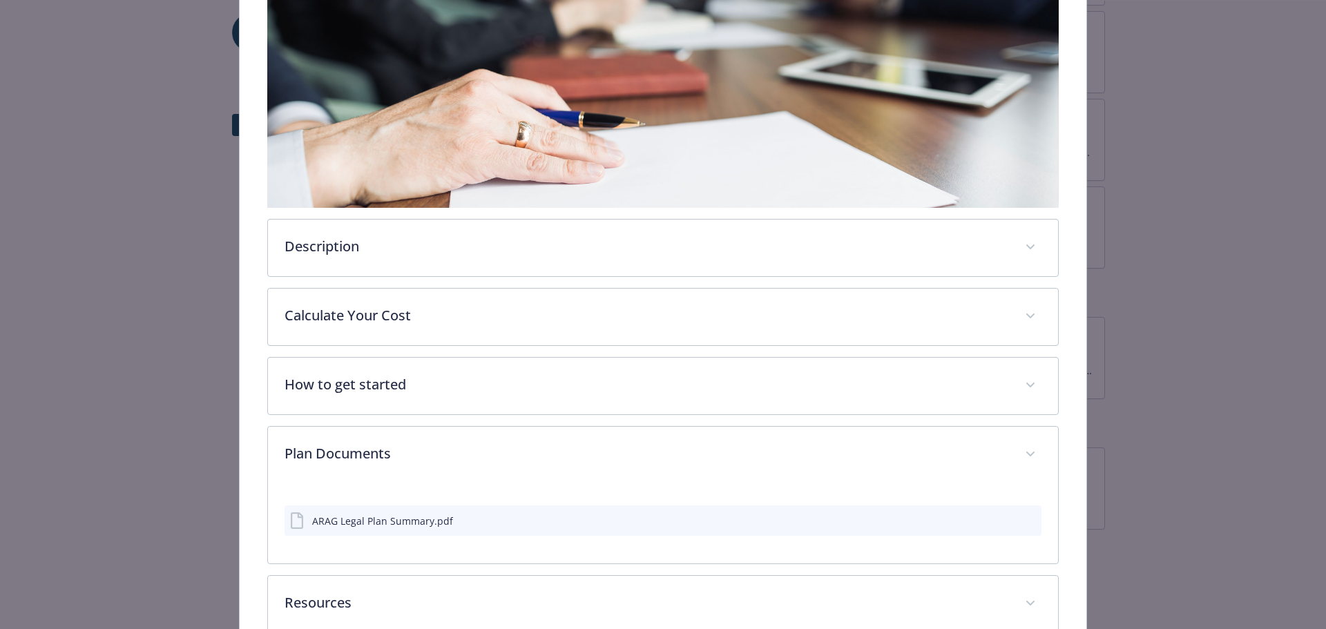
click at [1015, 520] on div "details for plan Community & Social Wellbeing - Legal Services - Legal Services" at bounding box center [1019, 521] width 35 height 15
click at [1022, 515] on icon "preview file" at bounding box center [1028, 520] width 12 height 10
